Goal: Information Seeking & Learning: Stay updated

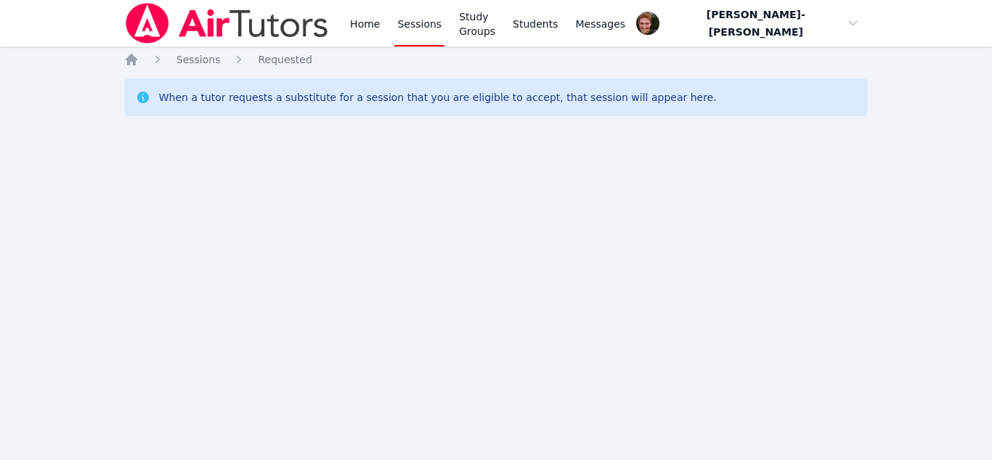
click at [244, 228] on div "Home Sessions Study Groups Students Messages Open user menu Vincent Astray-Cane…" at bounding box center [496, 230] width 992 height 460
